Goal: Check status: Check status

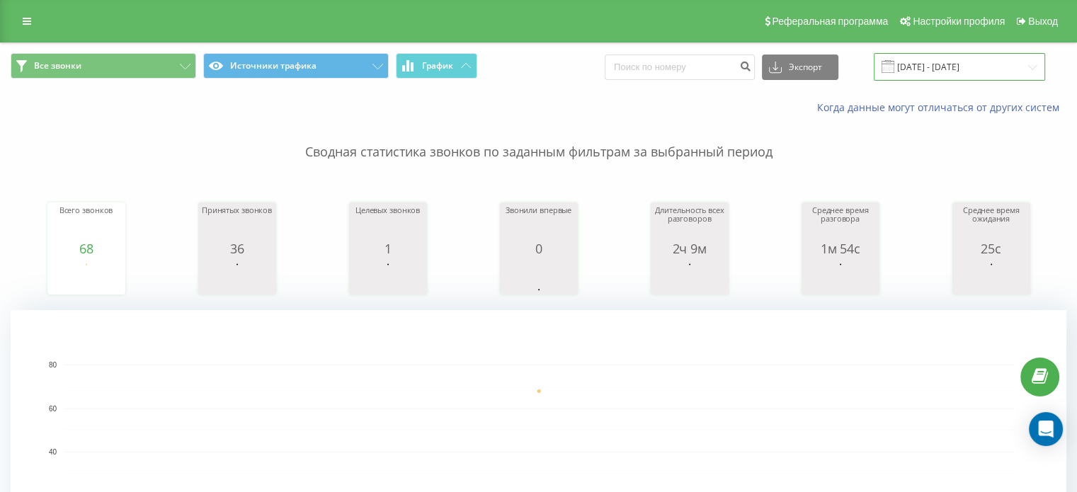
click at [939, 64] on input "19.08.2025 - 19.08.2025" at bounding box center [959, 67] width 171 height 28
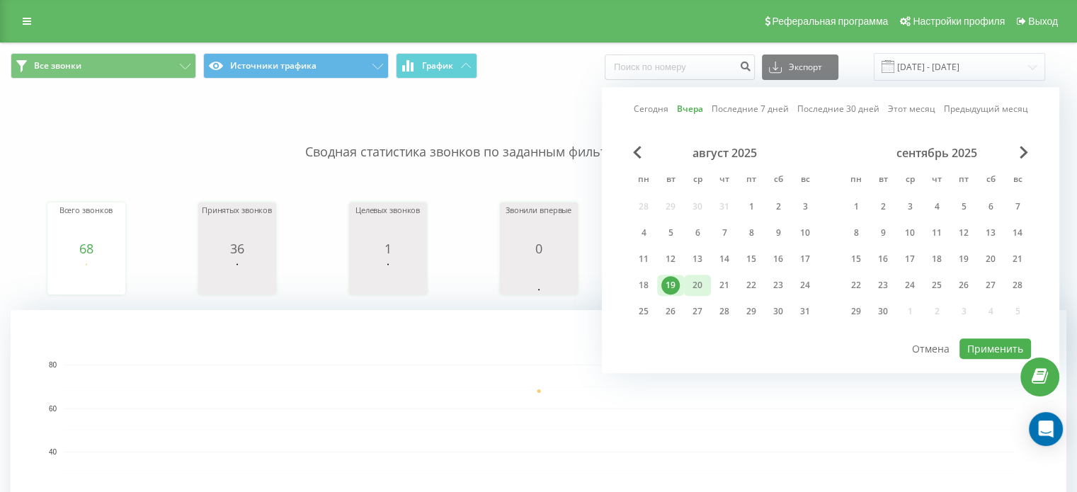
click at [688, 279] on div "20" at bounding box center [697, 285] width 18 height 18
click at [1002, 341] on button "Применить" at bounding box center [996, 349] width 72 height 21
type input "[DATE] - [DATE]"
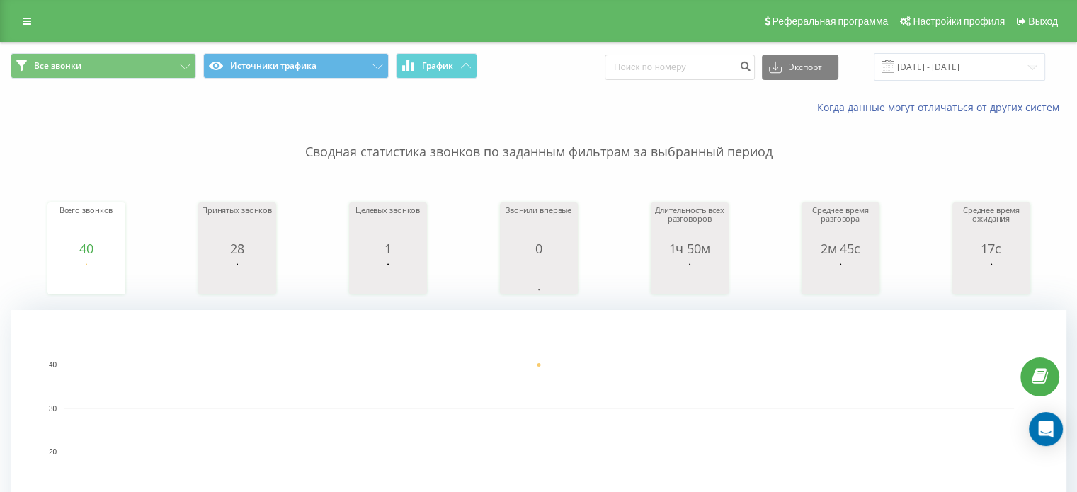
click at [176, 135] on p "Сводная статистика звонков по заданным фильтрам за выбранный период" at bounding box center [539, 138] width 1056 height 47
